Goal: Check status: Check status

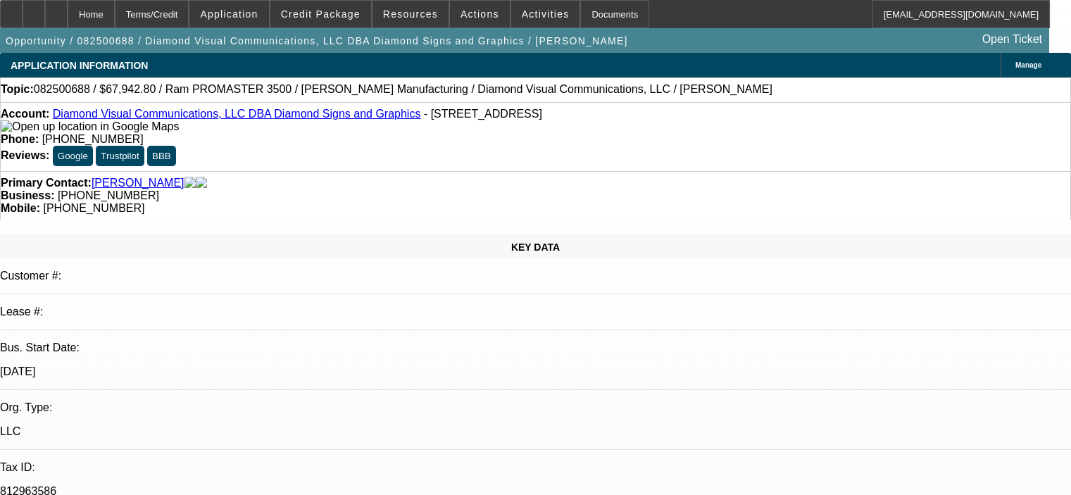
select select "0.1"
select select "0"
select select "3"
select select "0"
select select "6"
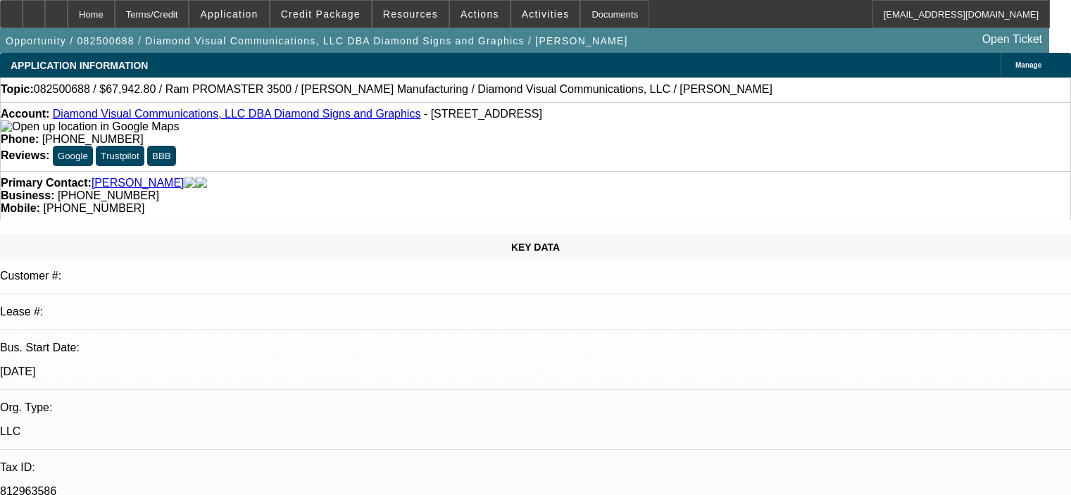
select select "0.1"
select select "0"
select select "3"
select select "0"
select select "6"
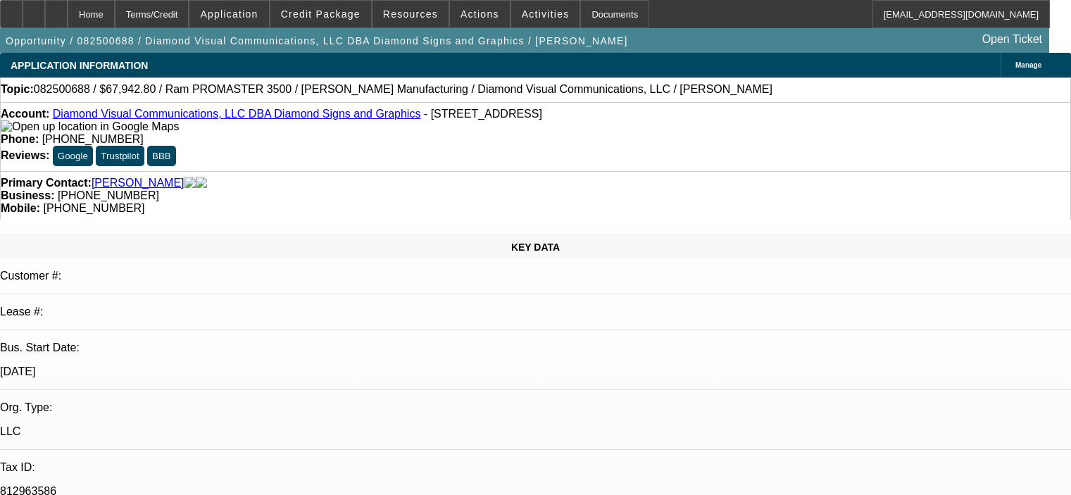
select select "0"
select select "6"
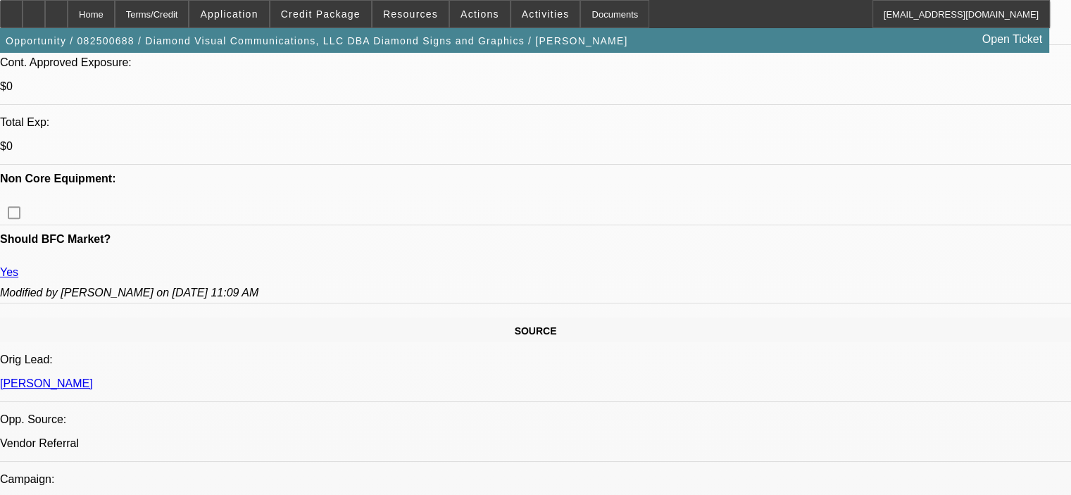
scroll to position [564, 0]
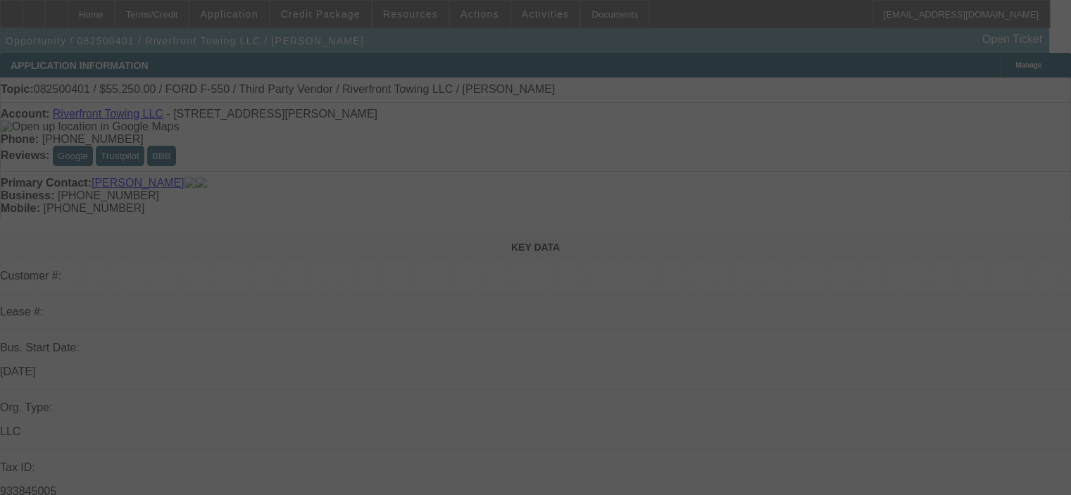
select select "0.15"
select select "2"
select select "0"
select select "6"
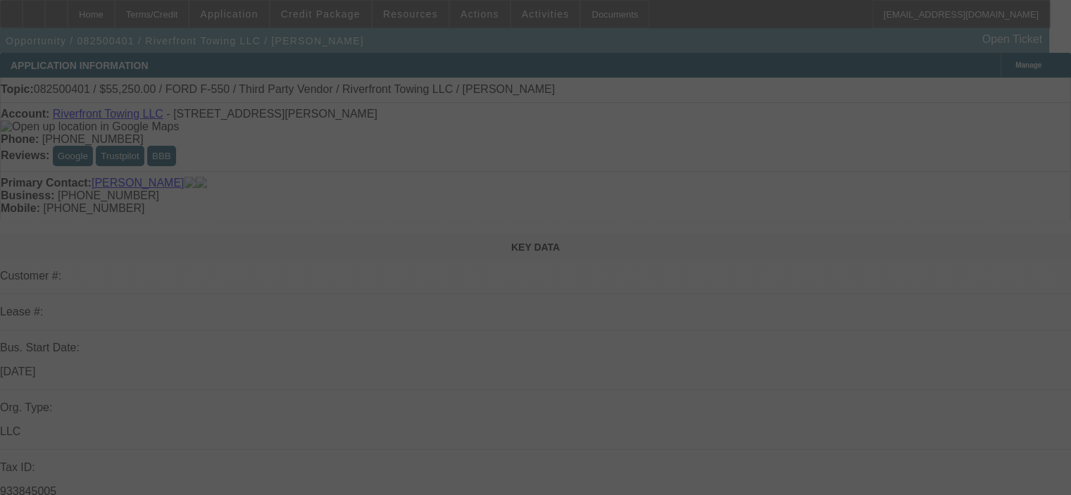
select select "0.15"
select select "2"
select select "0"
select select "6"
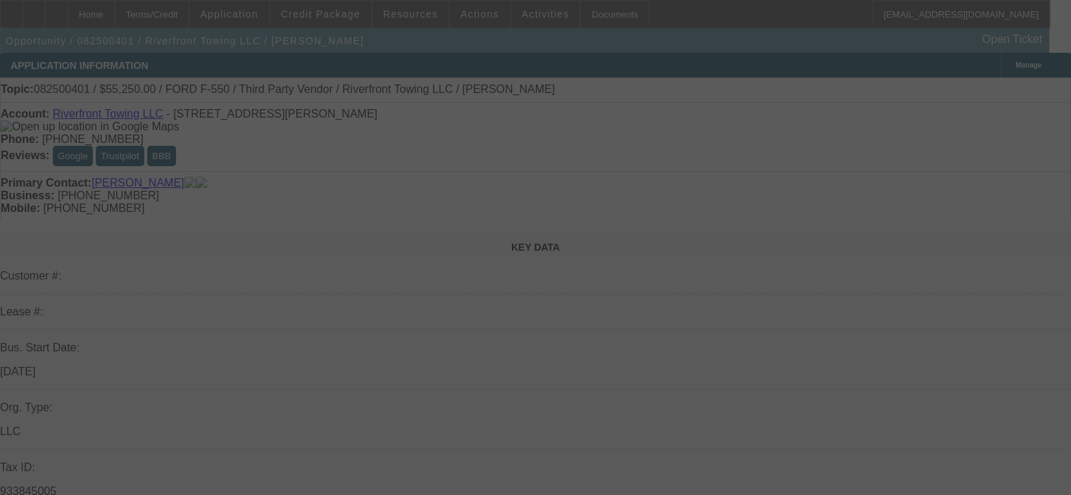
select select "0.15"
select select "2"
select select "0"
select select "6"
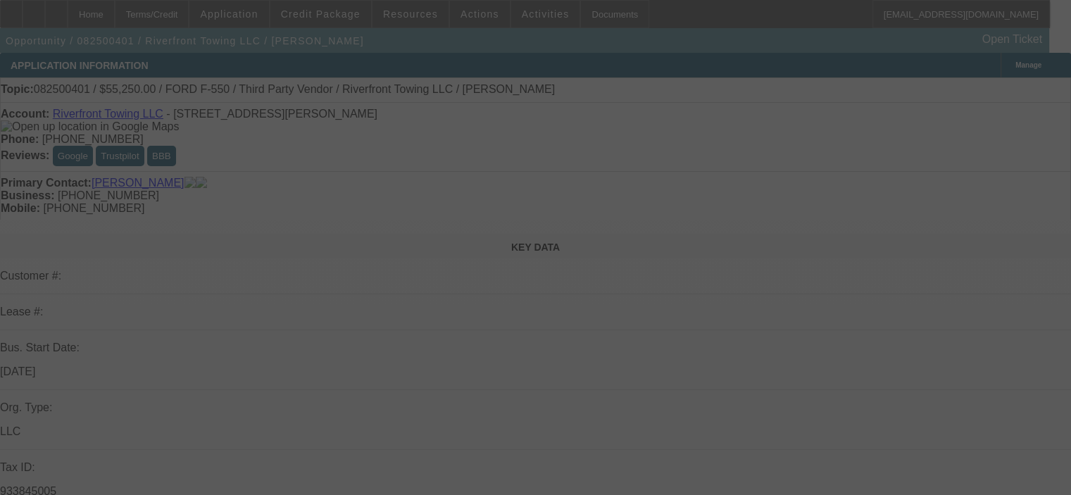
select select "0.15"
select select "2"
select select "0"
select select "6"
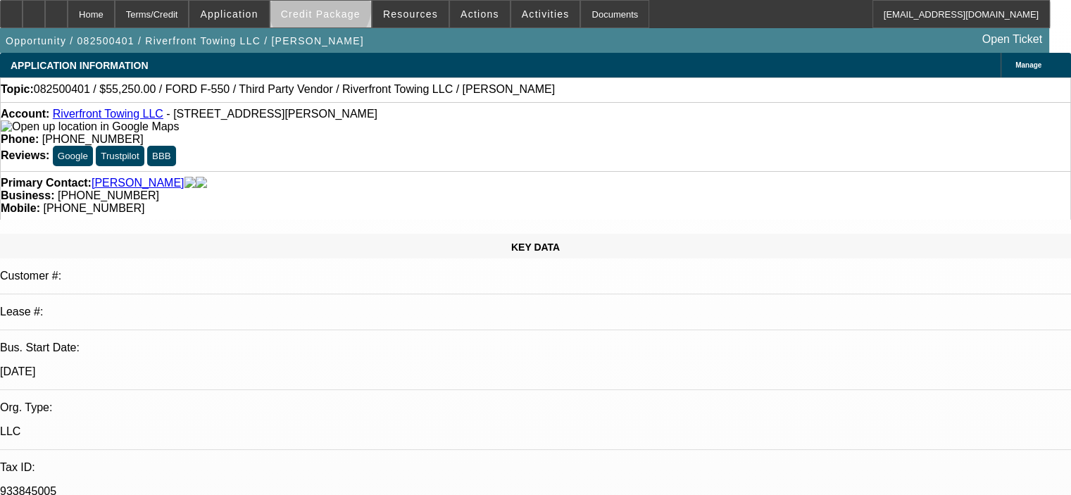
click at [340, 8] on span "Credit Package" at bounding box center [321, 13] width 80 height 11
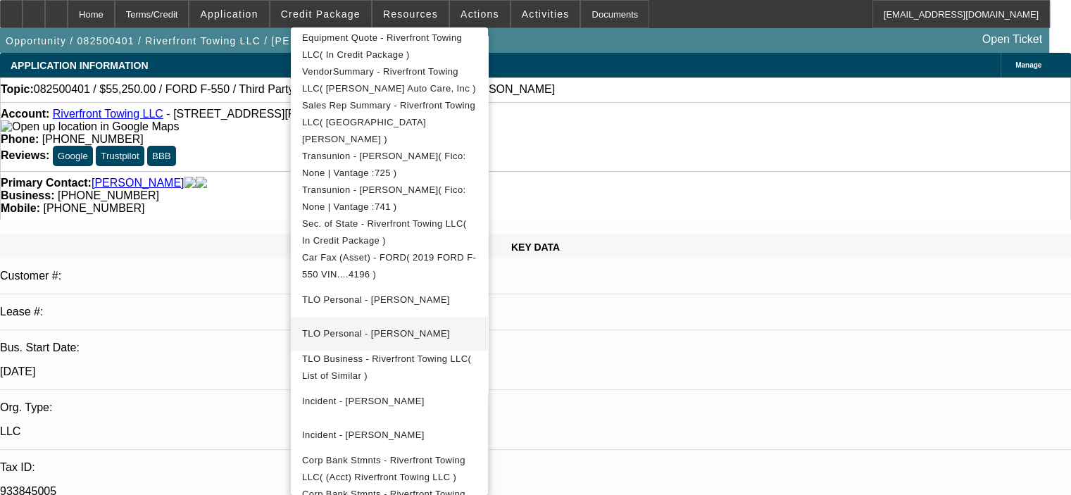
scroll to position [352, 0]
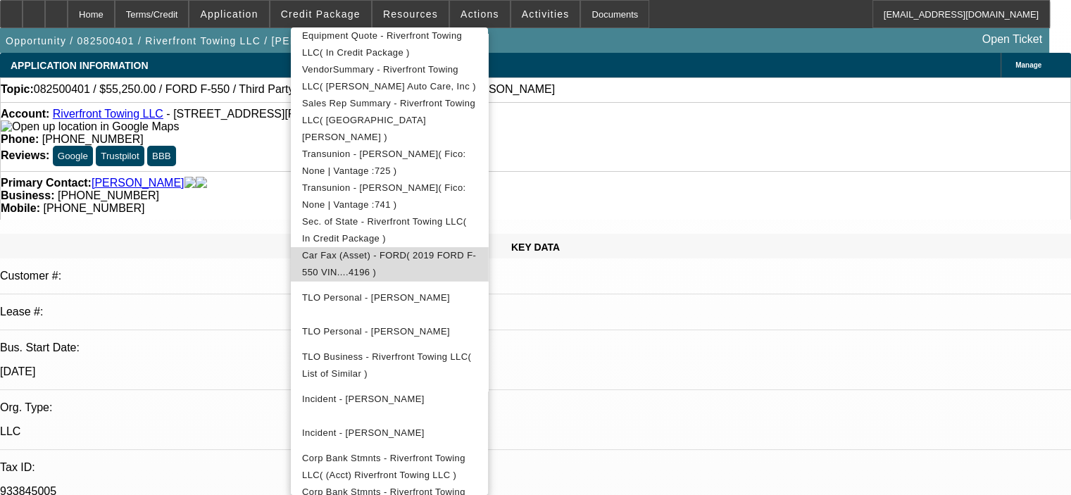
click at [398, 250] on span "Car Fax (Asset) - FORD( 2019 FORD F-550 VIN....4196 )" at bounding box center [389, 263] width 174 height 27
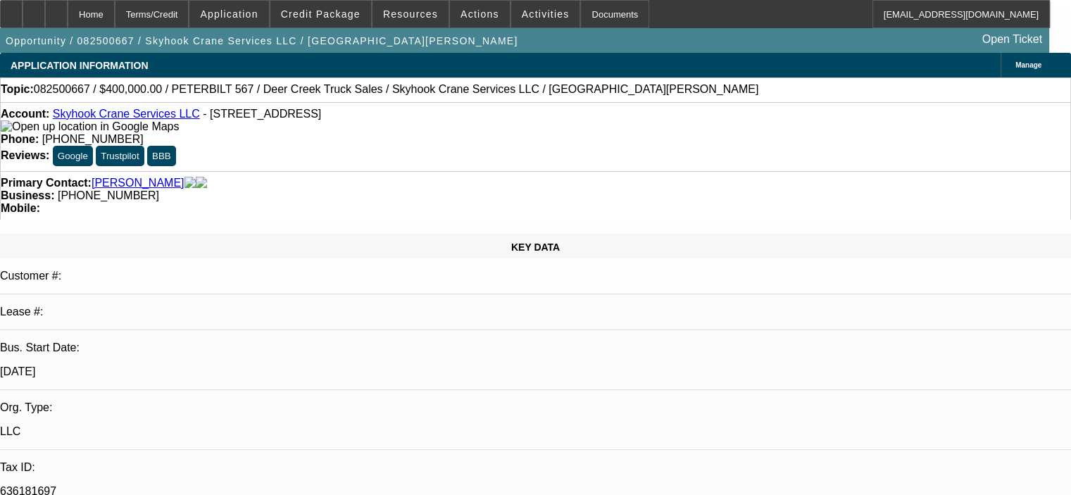
select select "0"
select select "2"
select select "0"
select select "2"
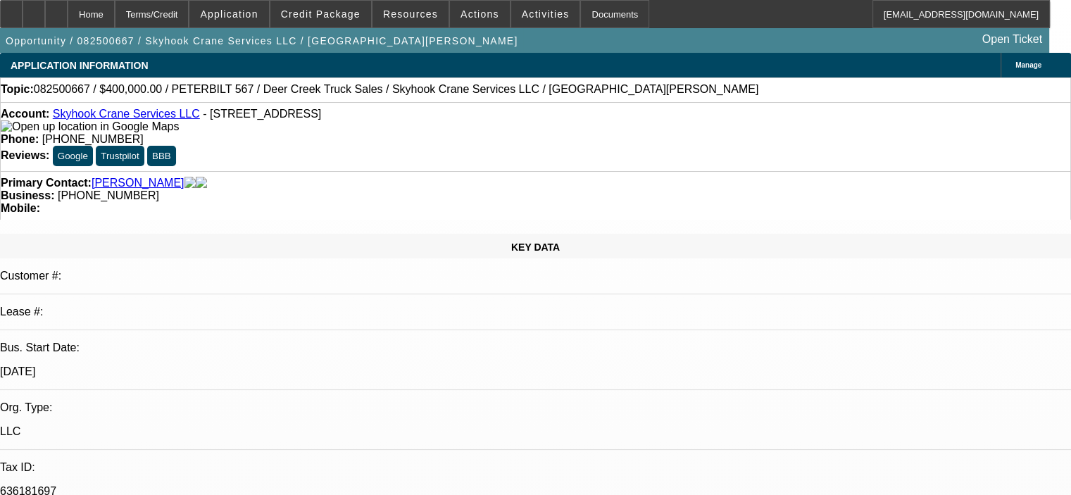
select select "0"
select select "0.15"
select select "2"
select select "0"
select select "0.15"
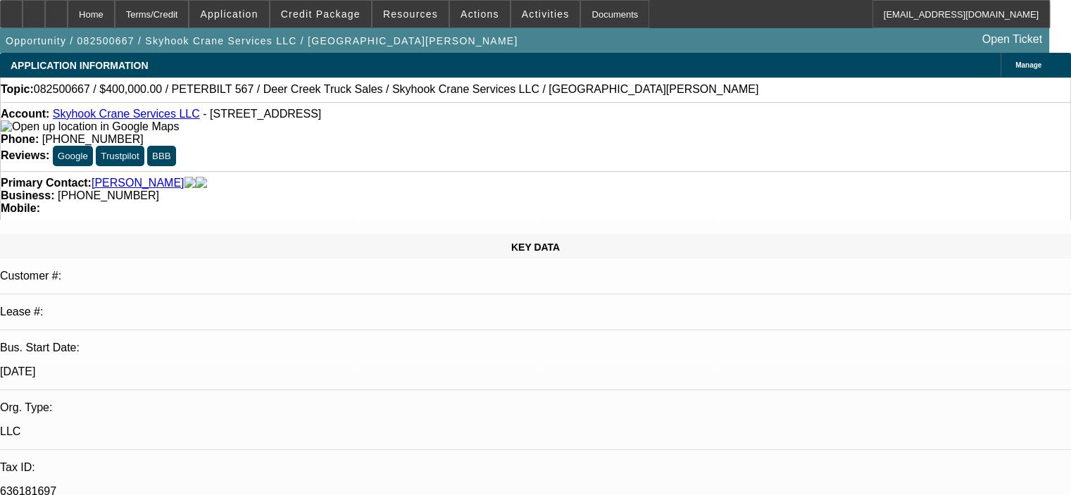
select select "2"
select select "0"
select select "1"
select select "2"
select select "6"
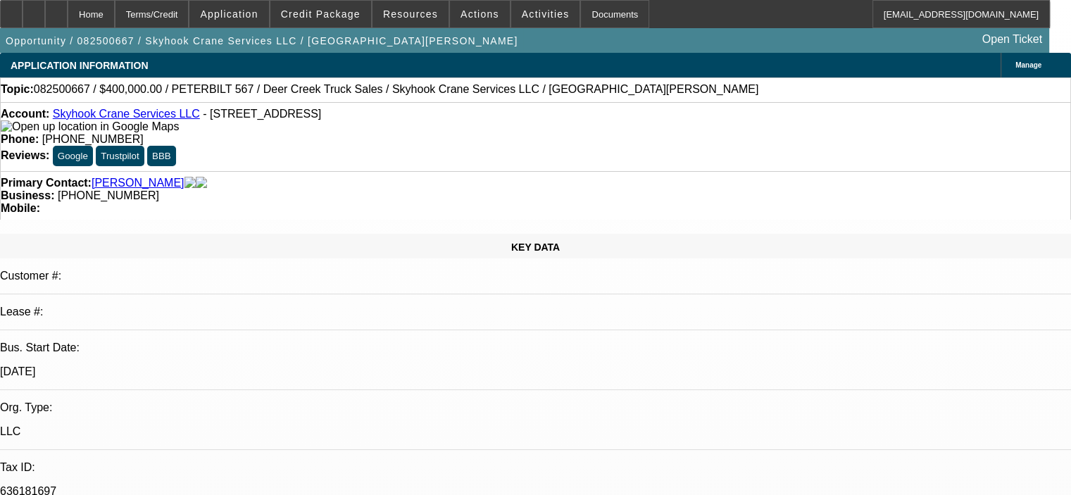
select select "1"
select select "2"
select select "6"
select select "1"
select select "2"
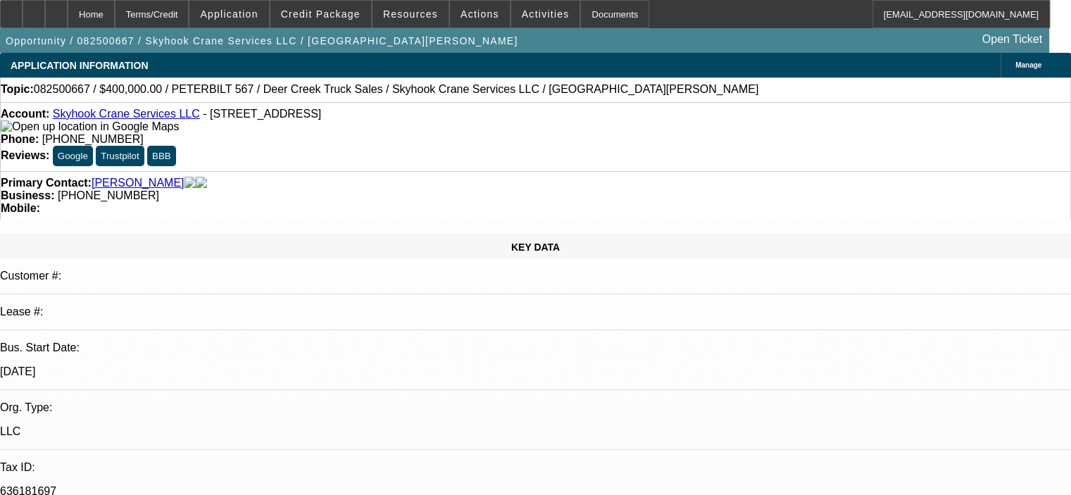
select select "6"
select select "1"
select select "2"
select select "6"
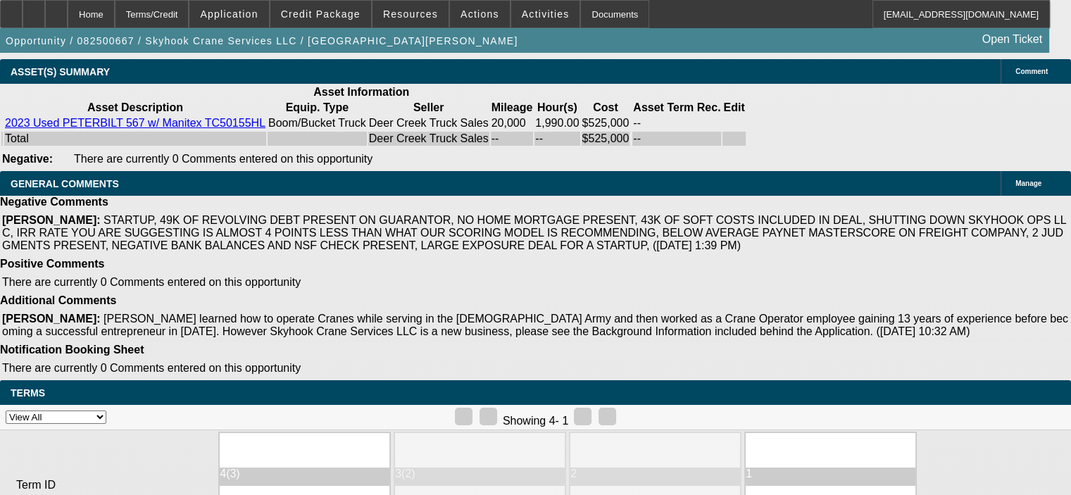
scroll to position [2904, 0]
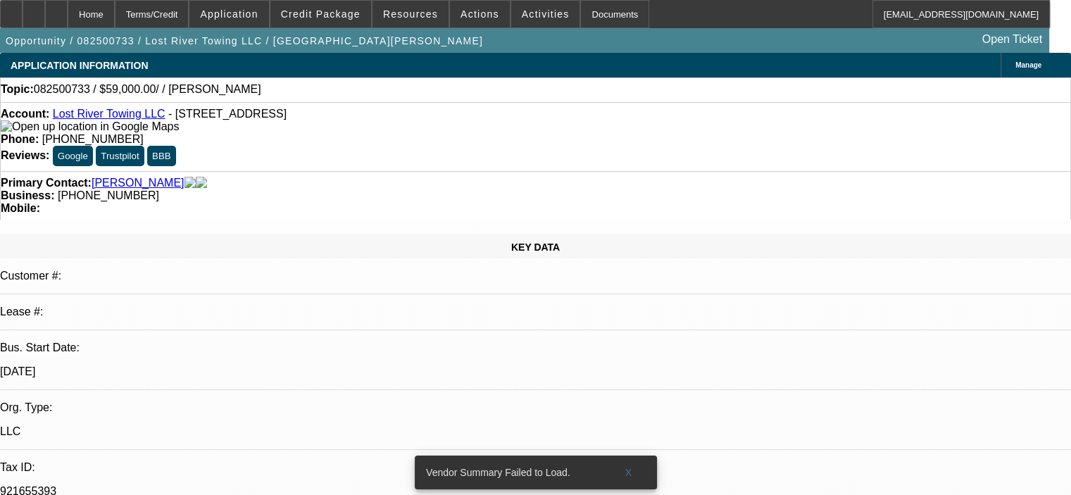
select select "0"
select select "2"
select select "0.1"
select select "4"
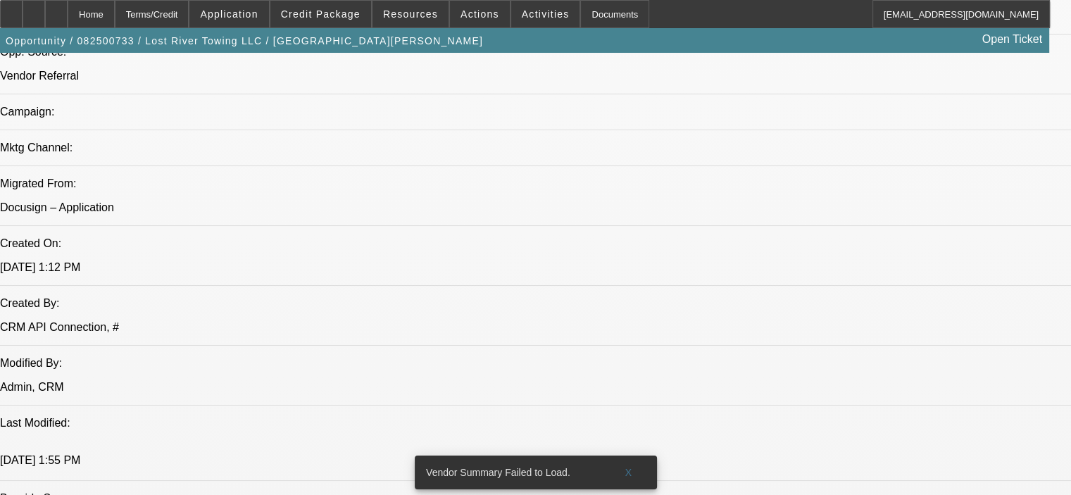
scroll to position [916, 0]
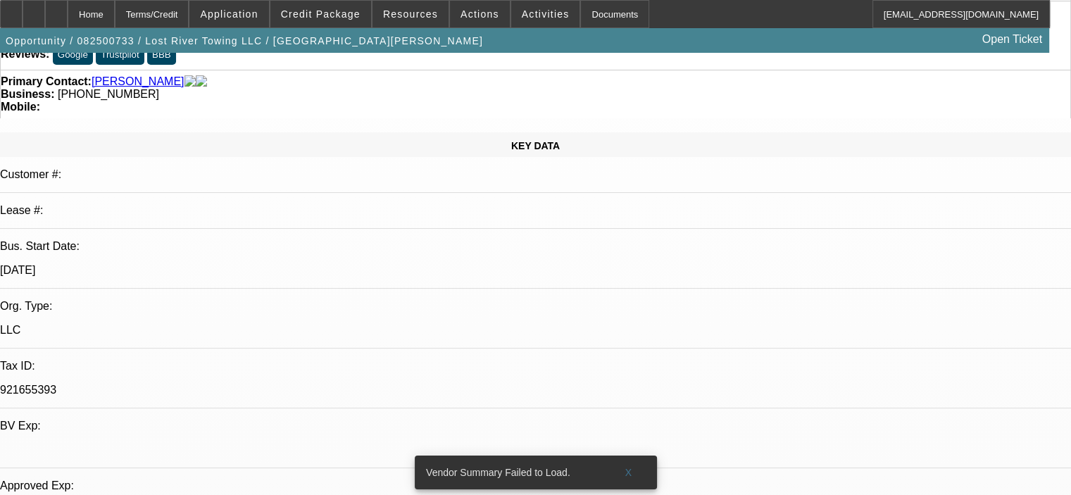
scroll to position [0, 0]
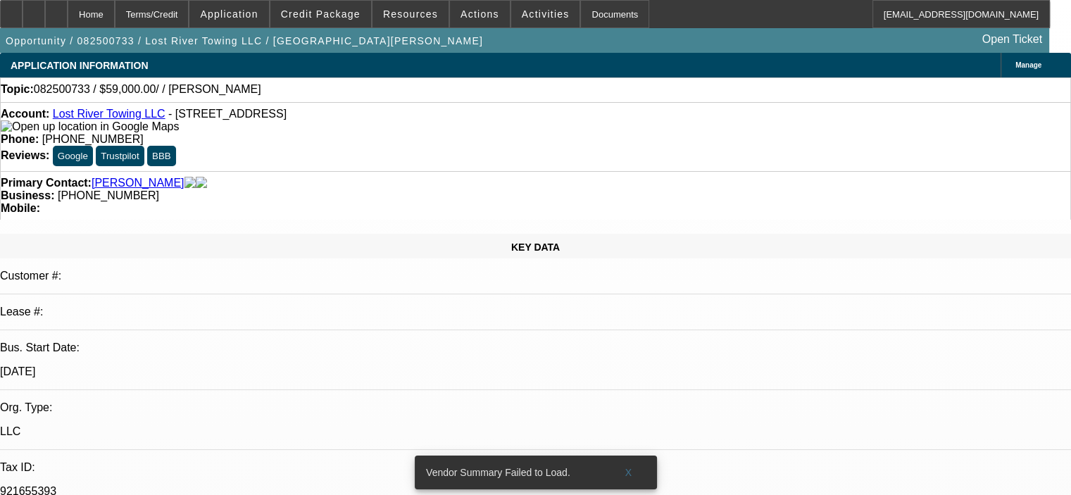
click at [119, 115] on link "Lost River Towing LLC" at bounding box center [109, 114] width 113 height 12
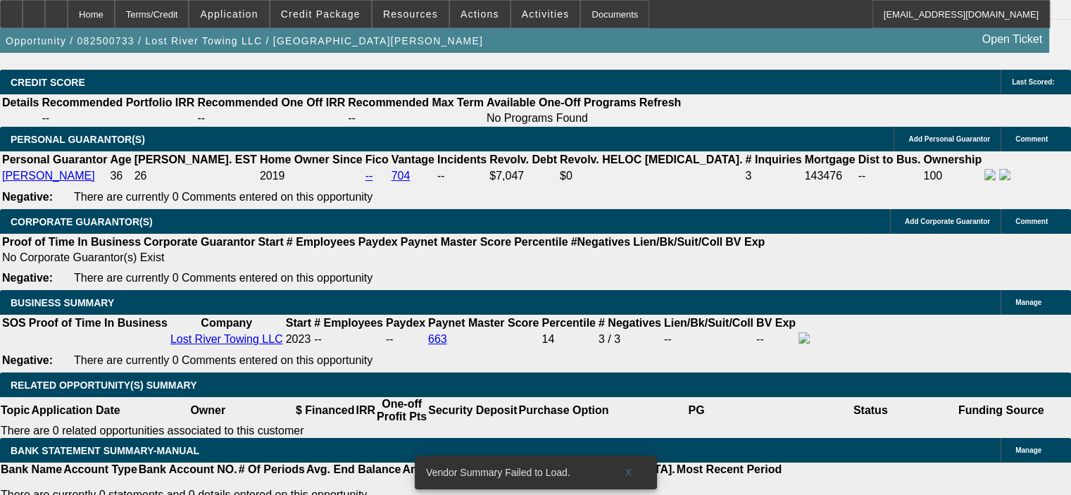
scroll to position [2043, 0]
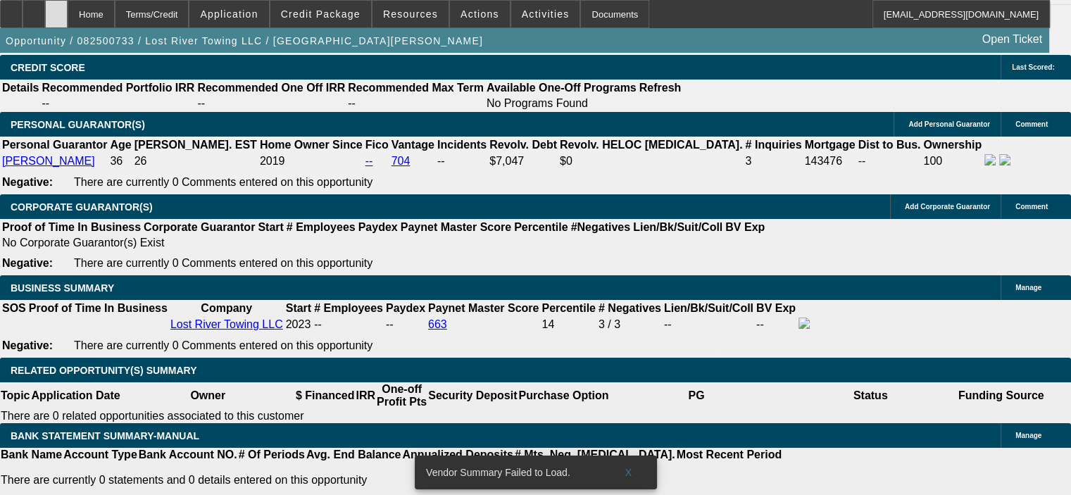
click at [56, 9] on icon at bounding box center [56, 9] width 0 height 0
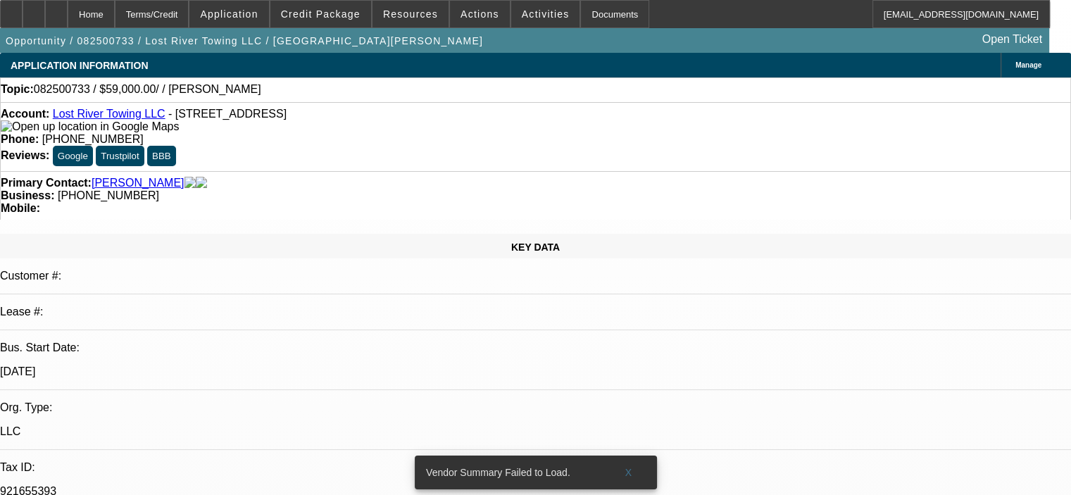
select select "0"
select select "2"
select select "0.1"
select select "4"
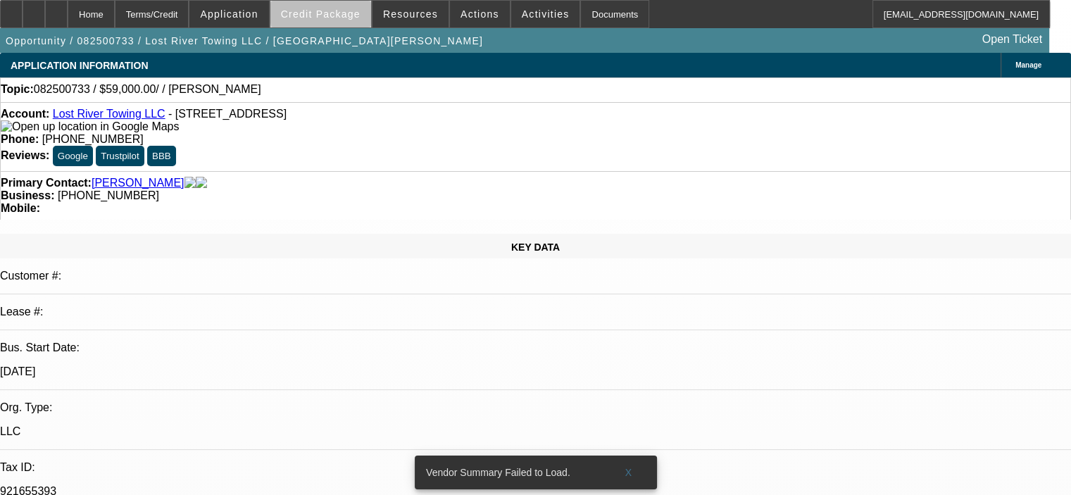
click at [352, 13] on span "Credit Package" at bounding box center [321, 13] width 80 height 11
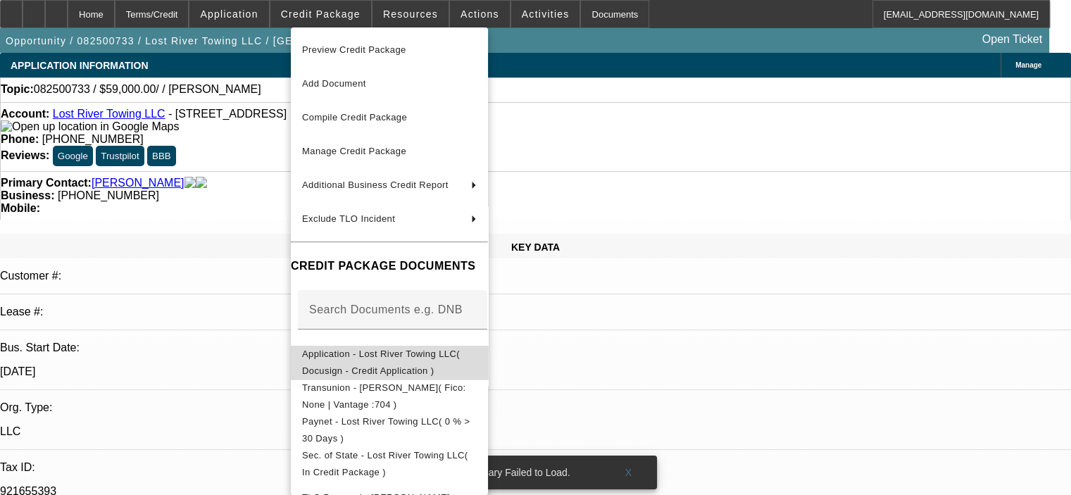
click at [405, 359] on span "Application - Lost River Towing LLC( Docusign - Credit Application )" at bounding box center [381, 362] width 158 height 27
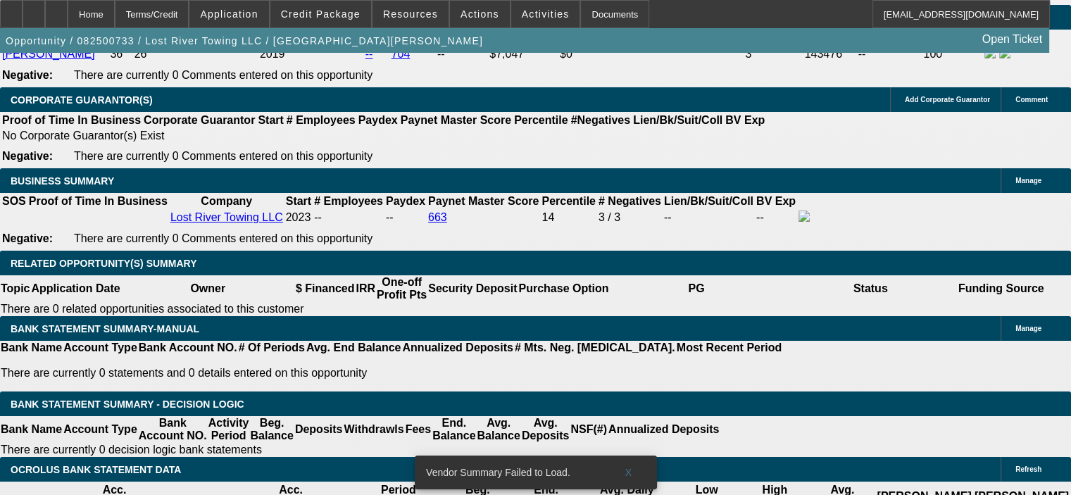
scroll to position [1972, 0]
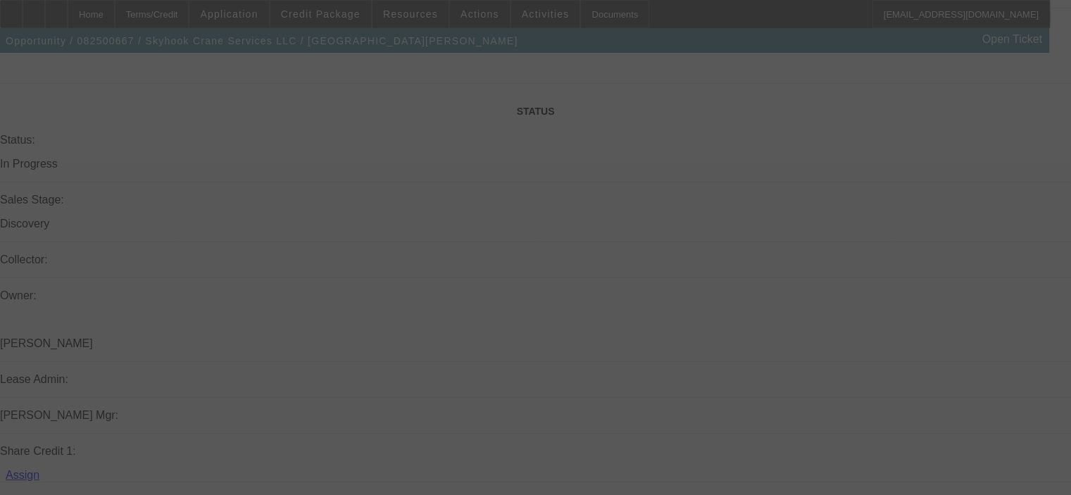
scroll to position [1612, 0]
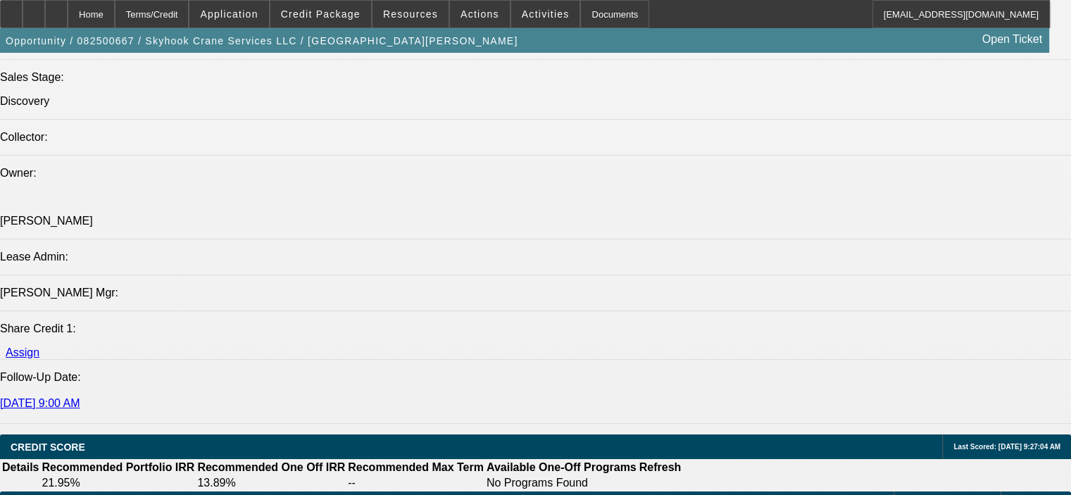
select select "0"
select select "2"
select select "0"
select select "6"
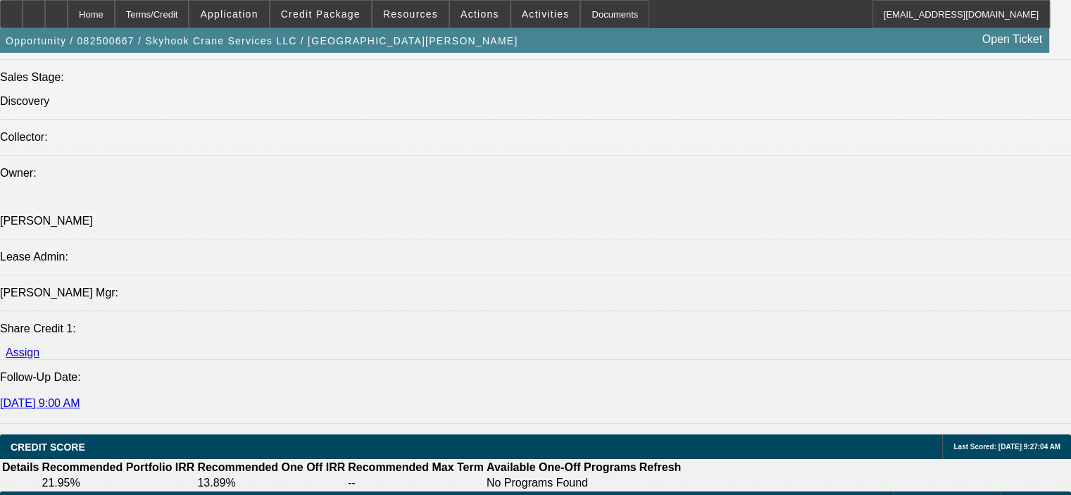
select select "0"
select select "2"
select select "0"
select select "6"
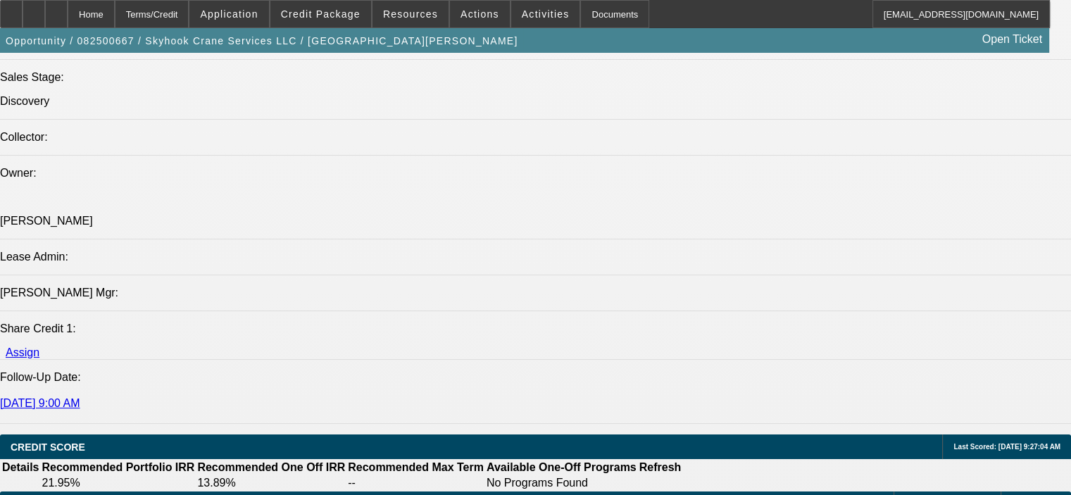
select select "0.15"
select select "2"
select select "0"
select select "6"
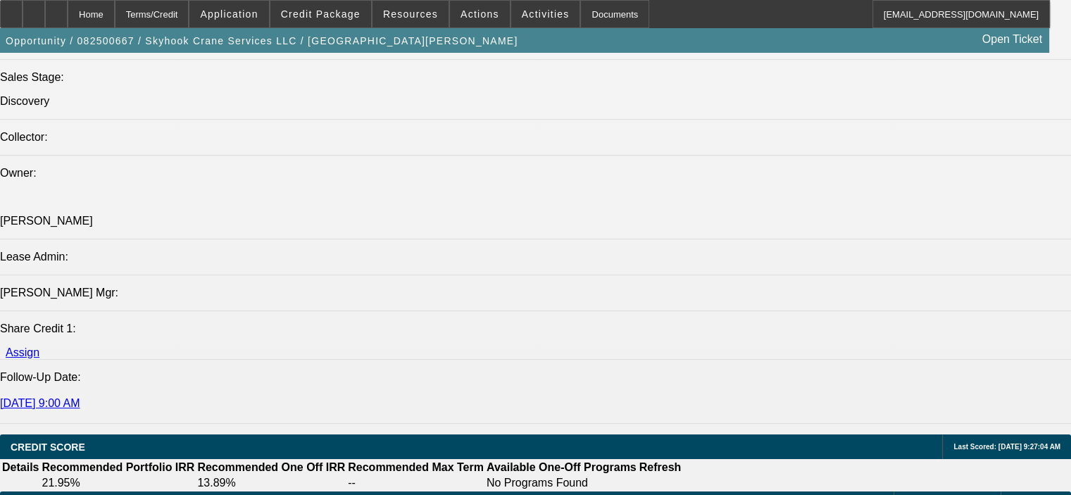
select select "0.15"
select select "2"
select select "0"
select select "6"
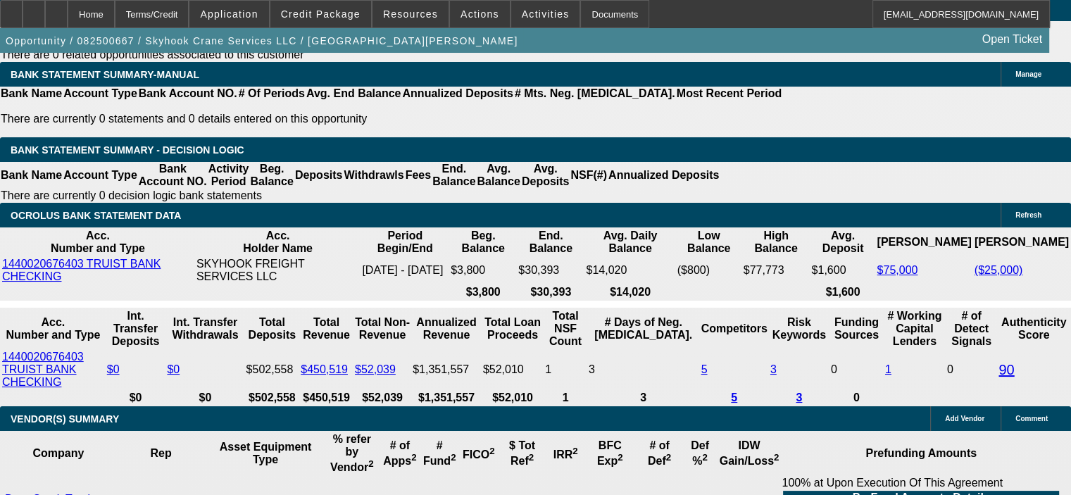
scroll to position [2387, 0]
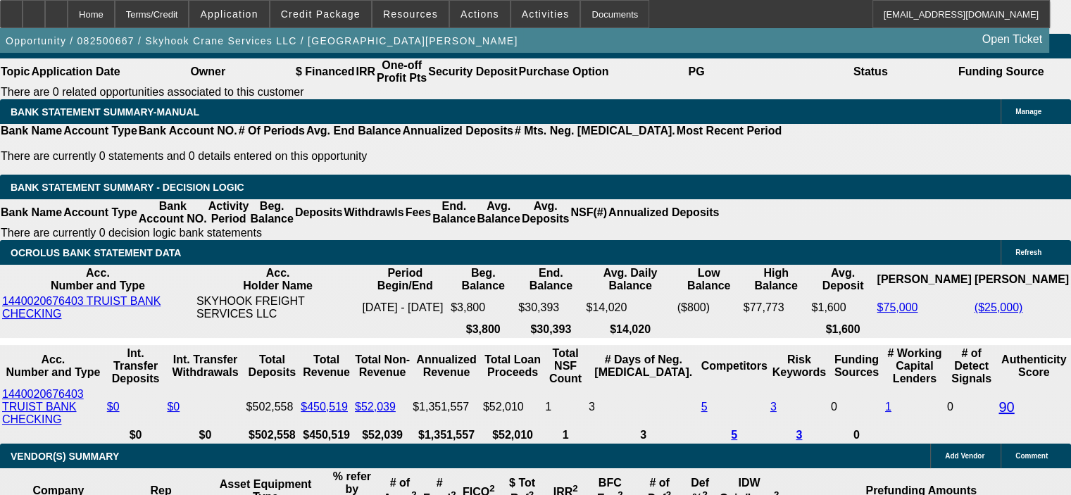
scroll to position [2317, 0]
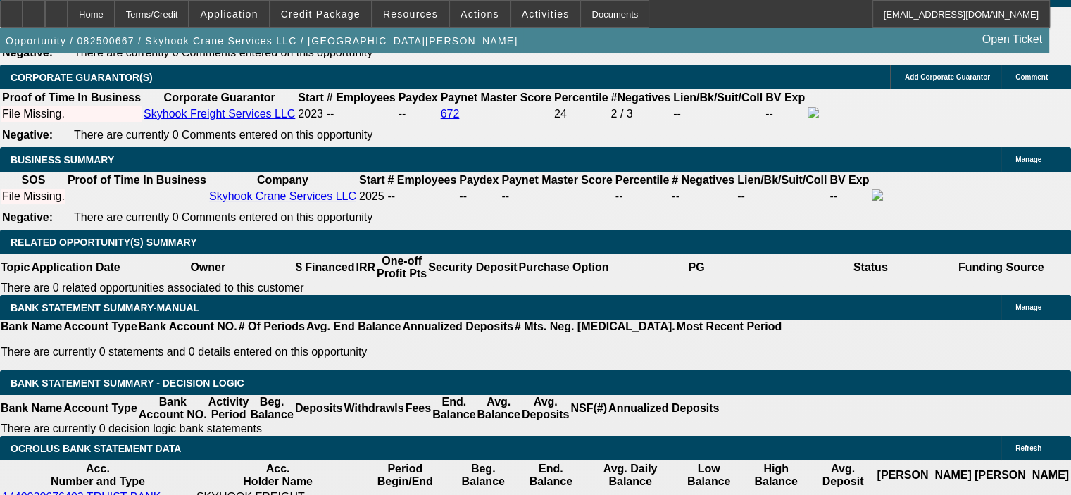
scroll to position [2105, 0]
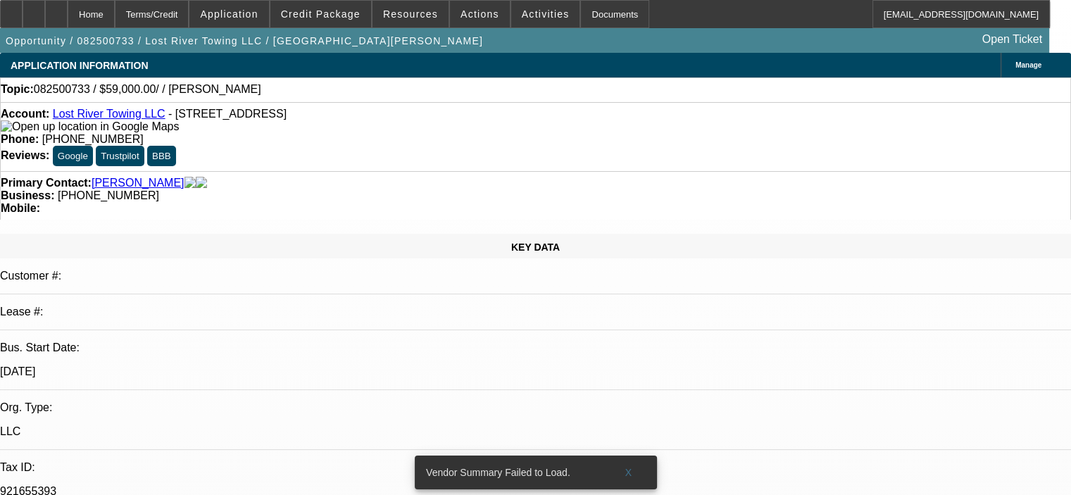
select select "0"
select select "2"
select select "0.1"
select select "4"
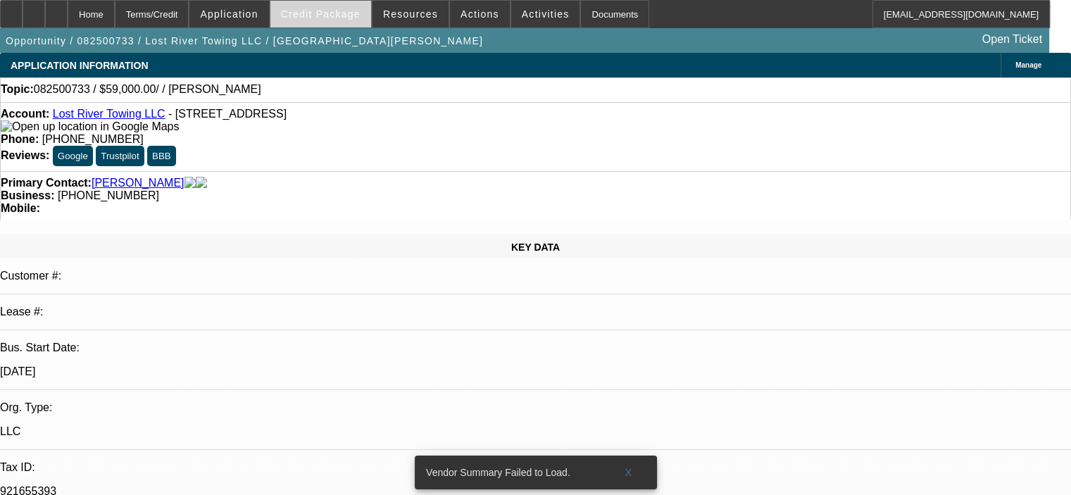
click at [330, 13] on span "Credit Package" at bounding box center [321, 13] width 80 height 11
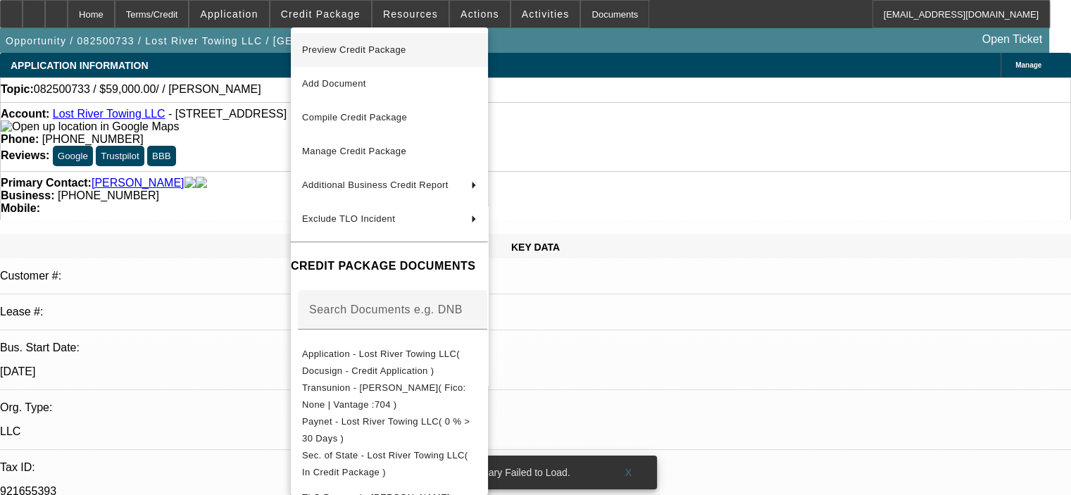
click at [385, 51] on span "Preview Credit Package" at bounding box center [354, 49] width 104 height 11
